Goal: Task Accomplishment & Management: Manage account settings

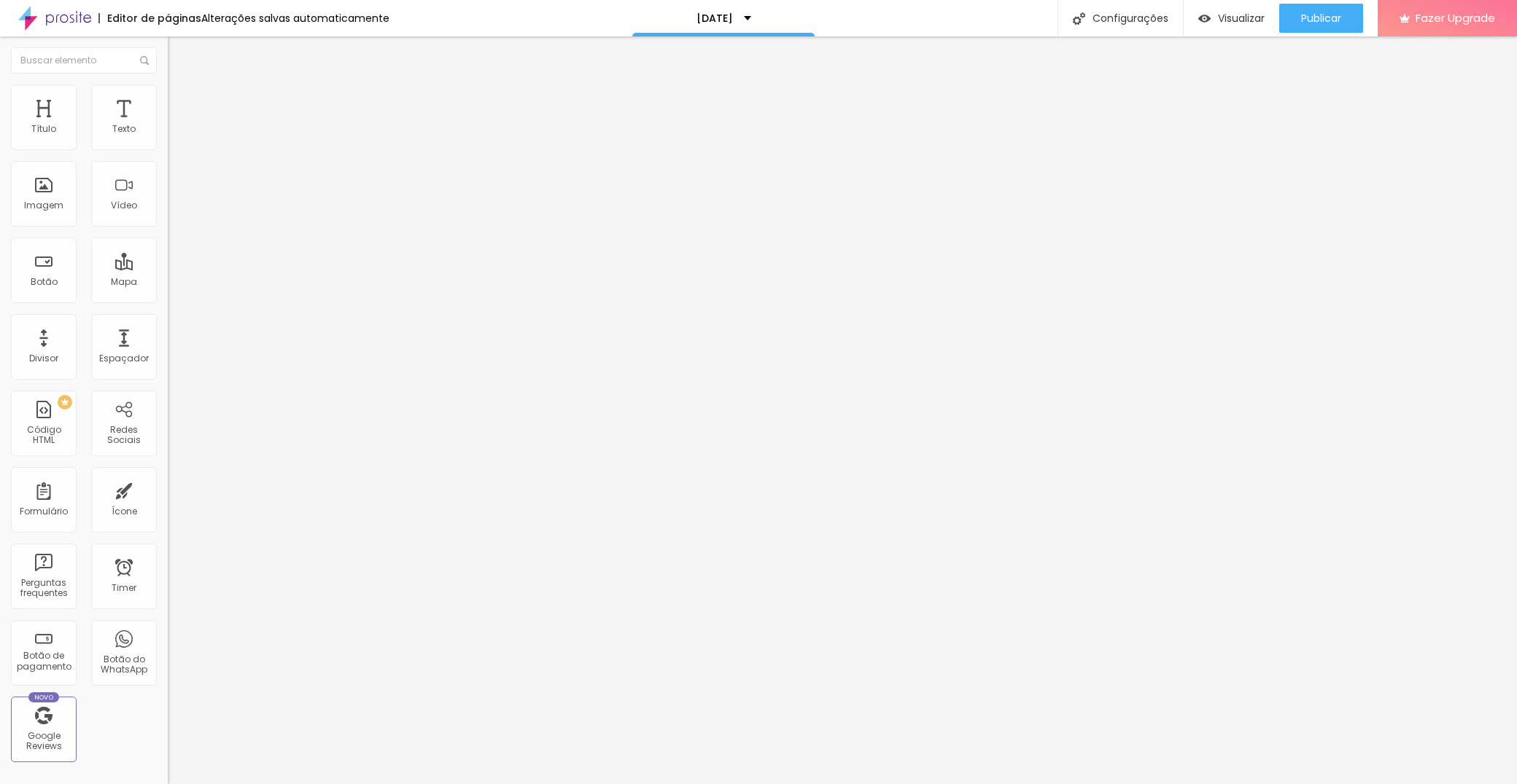
click at [168, 108] on li "Estilo" at bounding box center [252, 104] width 168 height 14
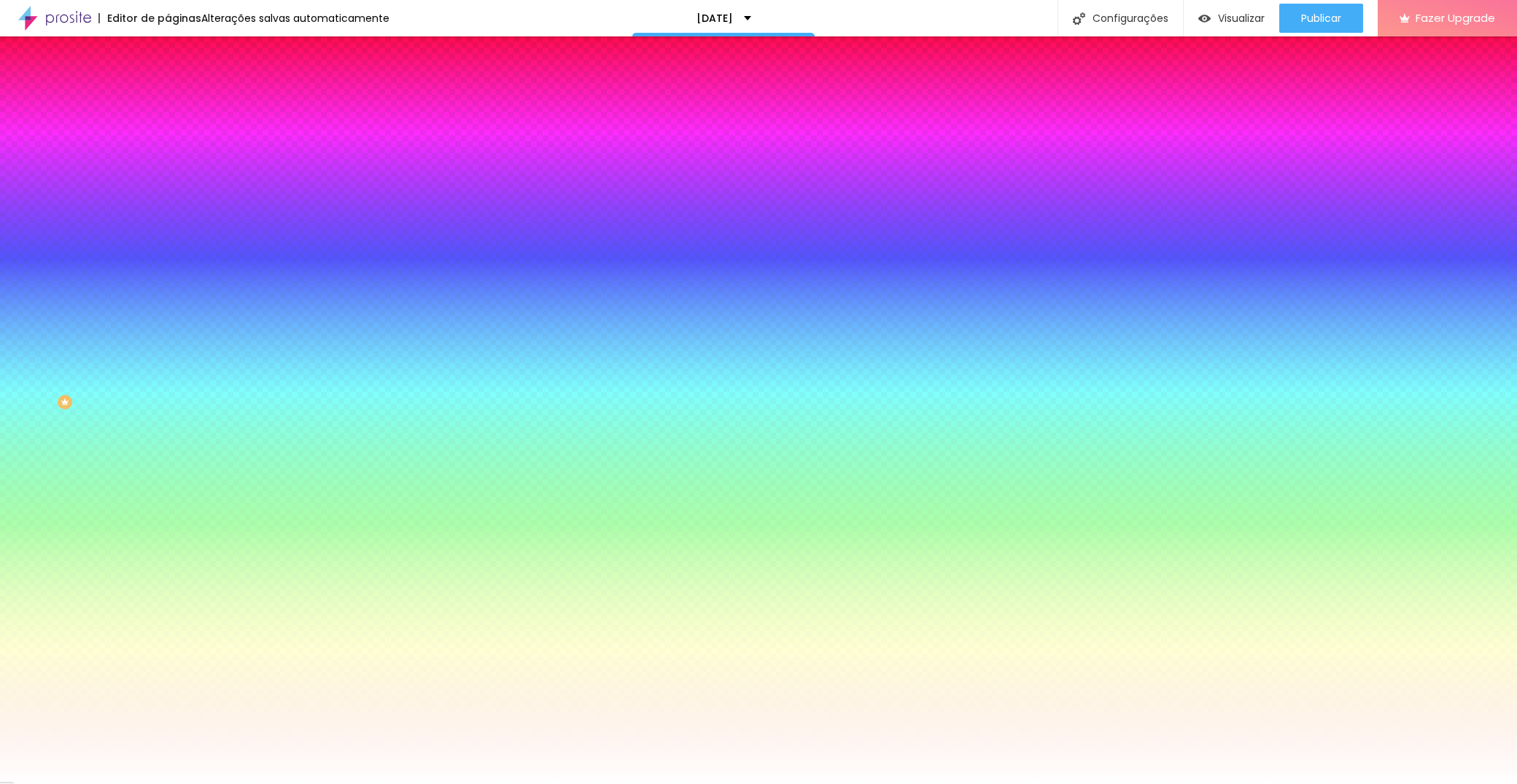
click at [168, 186] on button at bounding box center [178, 193] width 21 height 15
radio input "false"
radio input "true"
click at [168, 186] on button at bounding box center [178, 193] width 21 height 15
radio input "true"
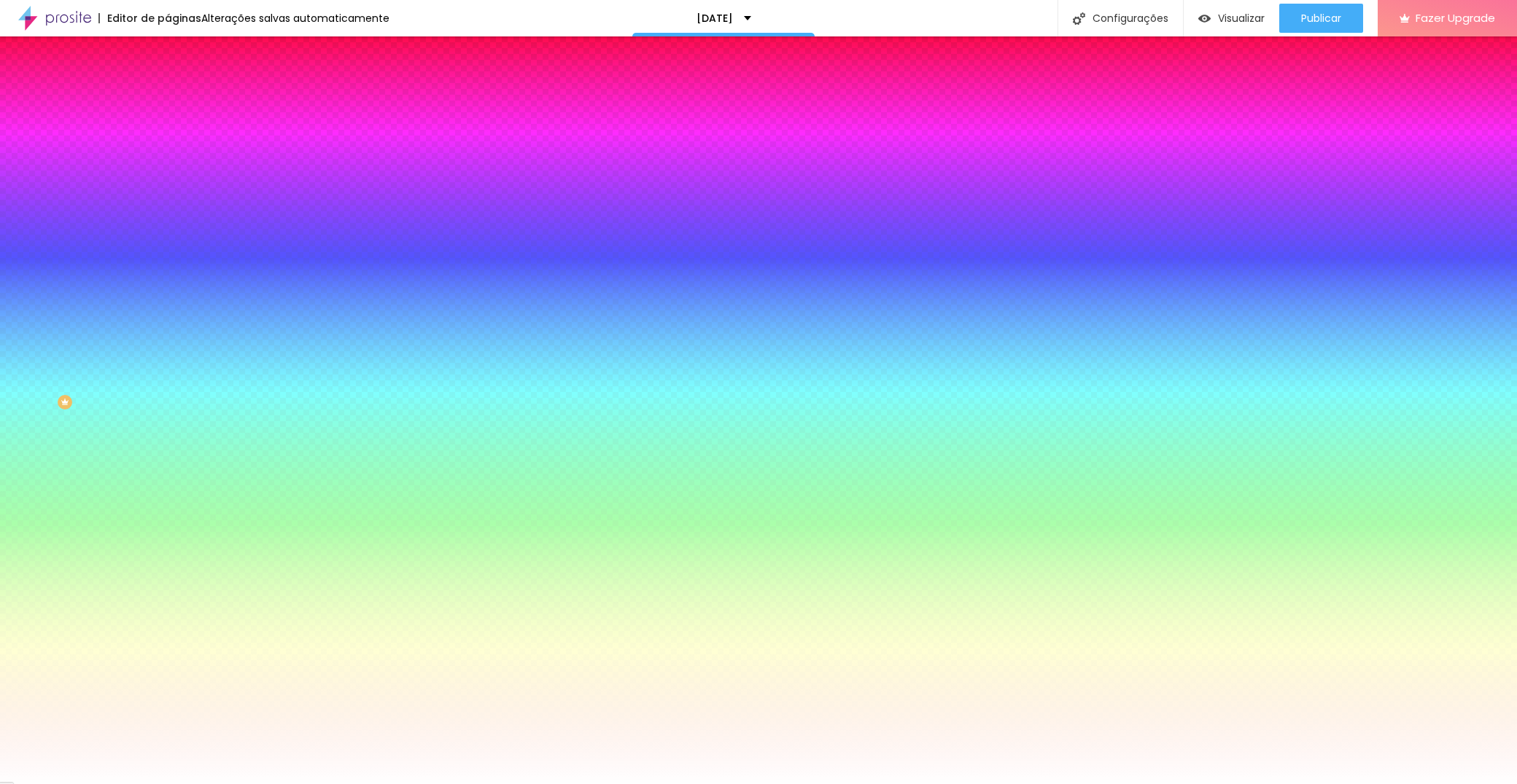
radio input "false"
click at [168, 186] on button at bounding box center [178, 193] width 21 height 15
radio input "false"
radio input "true"
click at [168, 95] on img at bounding box center [174, 88] width 13 height 13
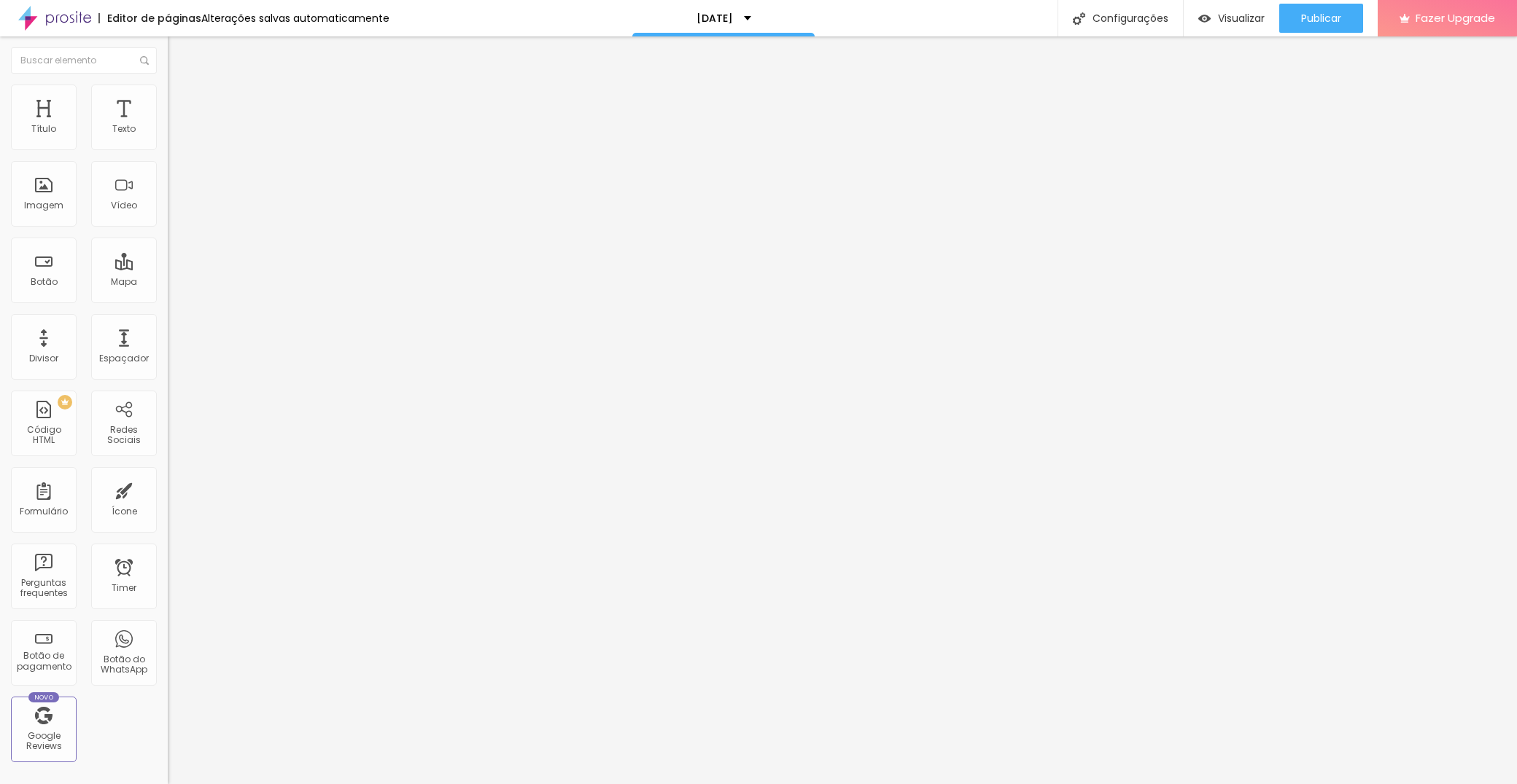
click at [179, 65] on div "Editar Perguntas frequentes" at bounding box center [251, 59] width 146 height 23
